Goal: Task Accomplishment & Management: Manage account settings

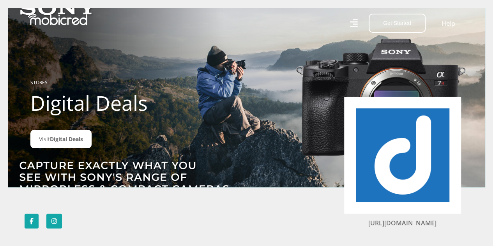
click at [355, 19] on icon at bounding box center [354, 23] width 8 height 8
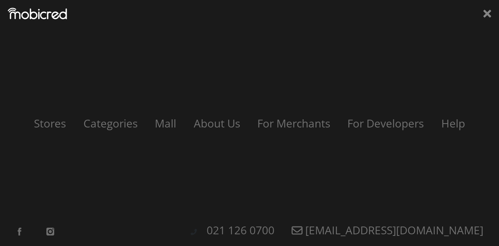
click at [483, 14] on div "Stores Categories Mall About Us For Merchants For Developers Help Sign Up Sign …" at bounding box center [249, 123] width 499 height 246
click at [488, 14] on icon at bounding box center [487, 14] width 8 height 8
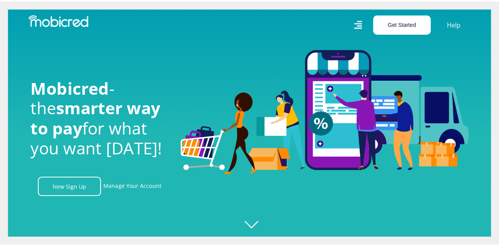
scroll to position [40, 0]
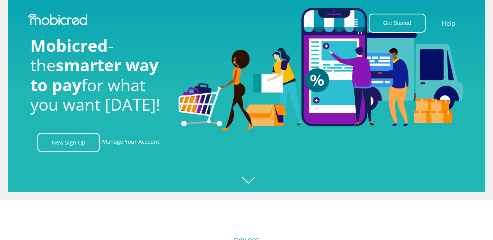
click at [357, 19] on icon at bounding box center [354, 23] width 8 height 8
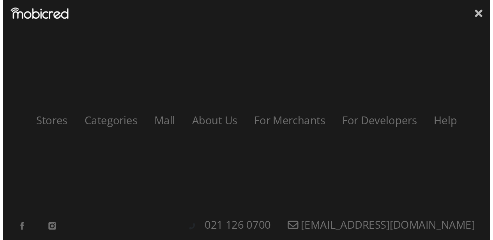
scroll to position [0, 555]
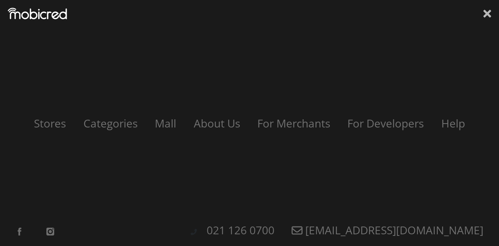
click at [489, 9] on icon at bounding box center [487, 14] width 8 height 12
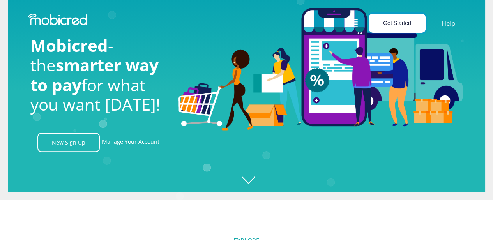
click at [389, 23] on button "Get Started" at bounding box center [397, 23] width 57 height 19
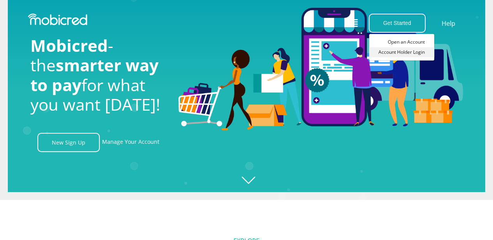
scroll to position [0, 1000]
click at [398, 42] on link "Open an Account" at bounding box center [401, 42] width 65 height 10
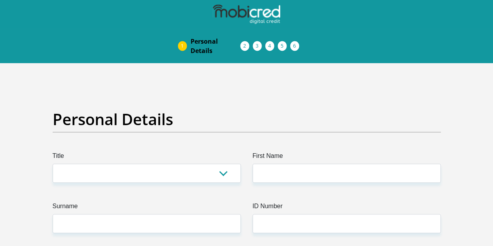
click at [0, 0] on img at bounding box center [0, 0] width 0 height 0
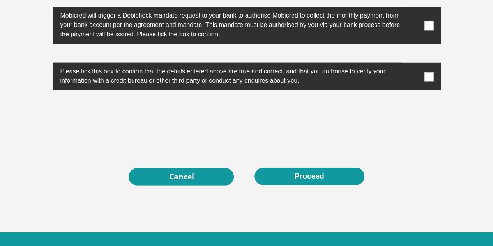
scroll to position [2391, 0]
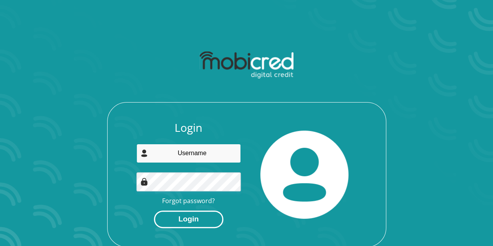
type input "hlongwaot@gmail.com"
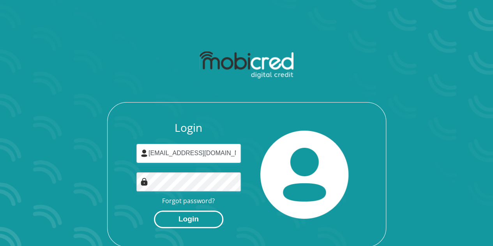
click at [188, 218] on button "Login" at bounding box center [188, 219] width 69 height 18
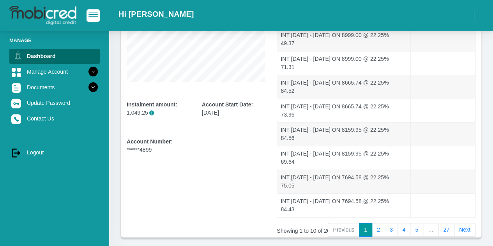
scroll to position [191, 0]
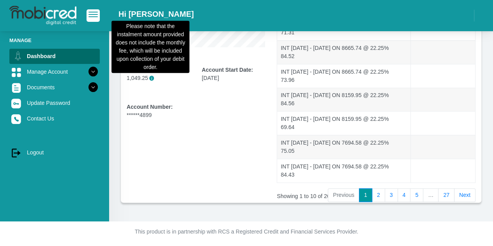
click at [149, 77] on span "i" at bounding box center [151, 78] width 5 height 5
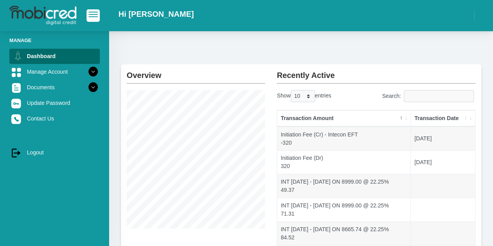
scroll to position [0, 0]
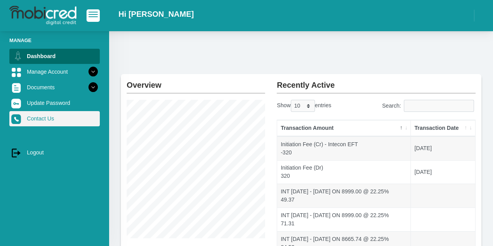
click at [51, 117] on link "Contact Us" at bounding box center [54, 118] width 90 height 15
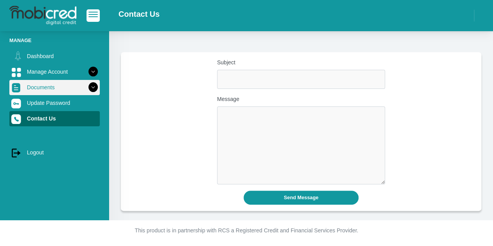
click at [88, 87] on icon at bounding box center [93, 87] width 13 height 13
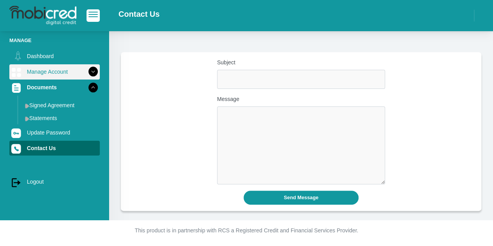
click at [90, 72] on icon at bounding box center [93, 71] width 13 height 13
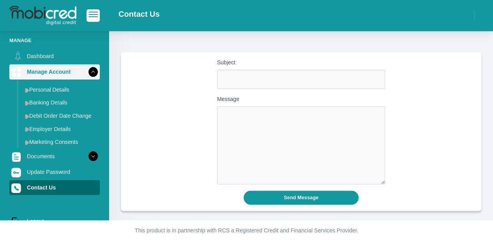
click at [89, 72] on icon at bounding box center [93, 71] width 13 height 13
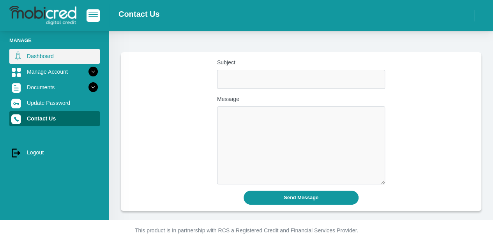
click at [49, 60] on link "Dashboard" at bounding box center [54, 56] width 90 height 15
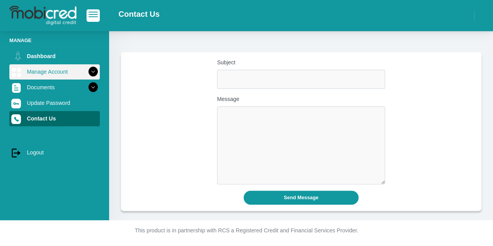
click at [62, 75] on link "Manage Account" at bounding box center [54, 71] width 90 height 15
